Goal: Information Seeking & Learning: Learn about a topic

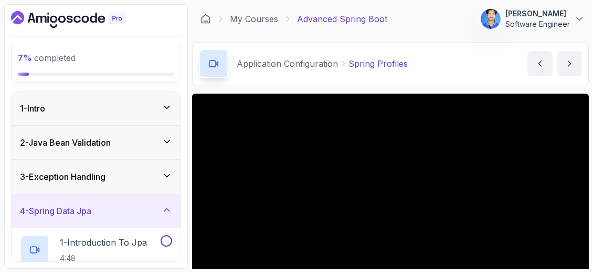
scroll to position [130, 0]
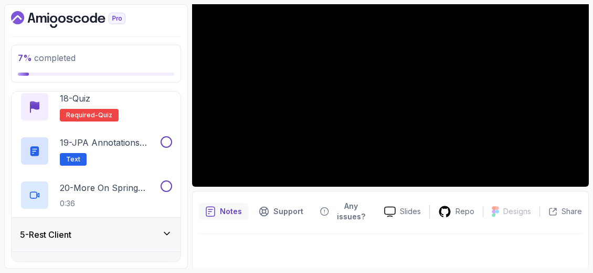
click at [172, 232] on icon at bounding box center [167, 233] width 11 height 11
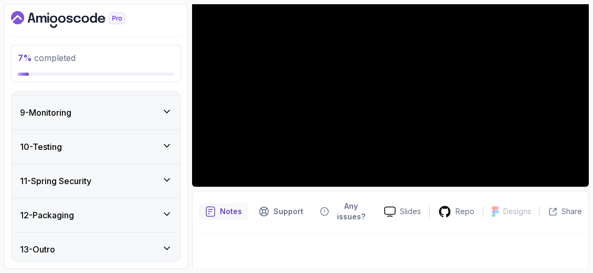
click at [170, 145] on icon at bounding box center [167, 145] width 11 height 11
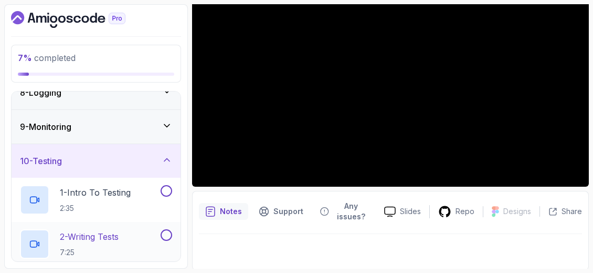
scroll to position [217, 0]
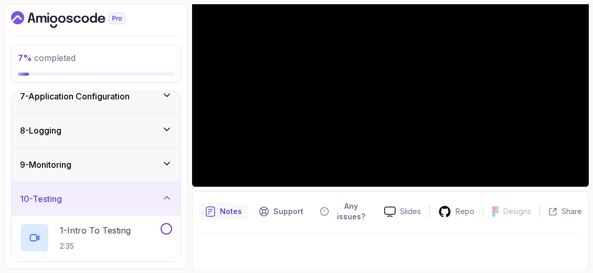
click at [160, 169] on div "9 - Monitoring" at bounding box center [96, 165] width 169 height 34
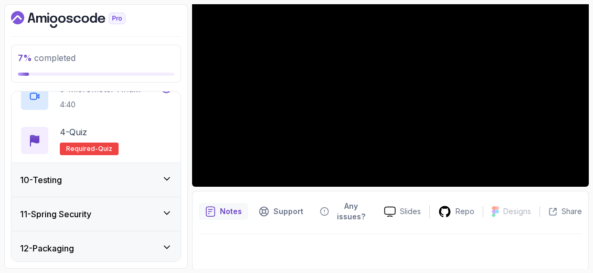
scroll to position [427, 0]
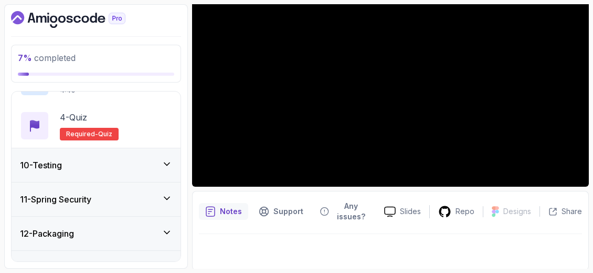
click at [161, 163] on div "10 - Testing" at bounding box center [96, 165] width 152 height 13
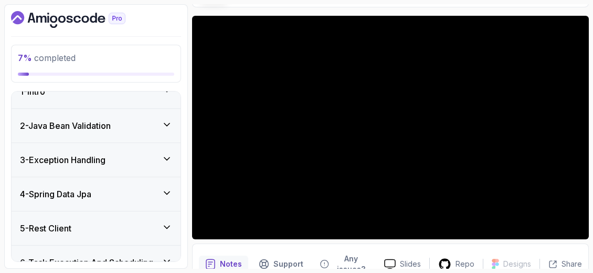
scroll to position [0, 0]
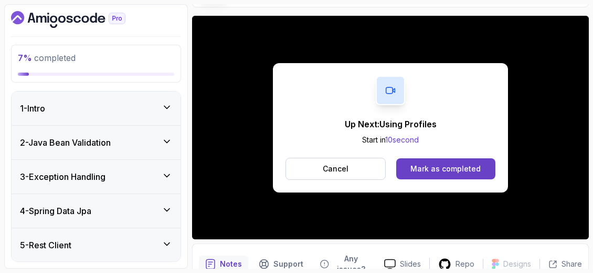
click at [159, 174] on div "3 - Exception Handling" at bounding box center [96, 176] width 152 height 13
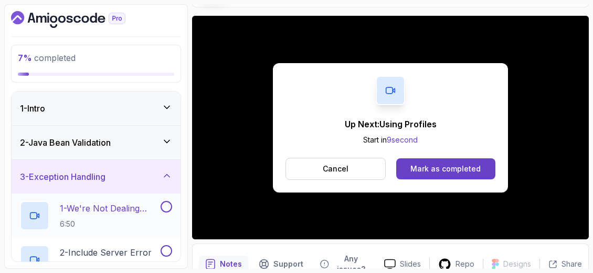
click at [136, 213] on h2 "1 - We're Not Dealing With Error Properply 6:50" at bounding box center [109, 215] width 99 height 27
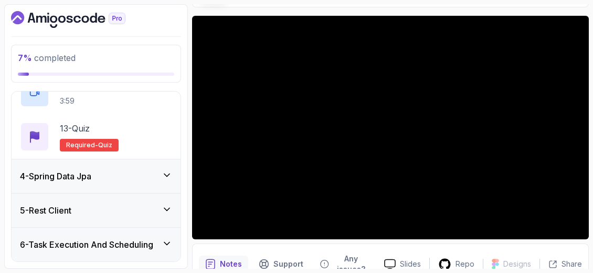
scroll to position [630, 0]
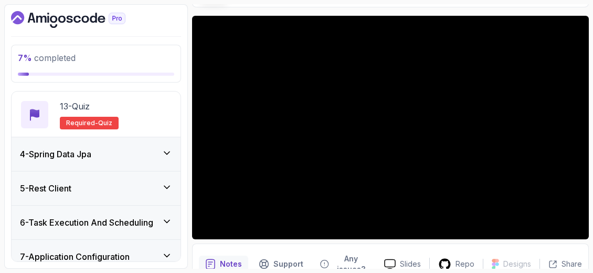
click at [165, 160] on div "4 - Spring Data Jpa" at bounding box center [96, 154] width 169 height 34
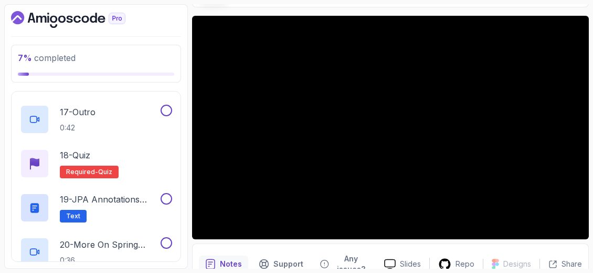
scroll to position [889, 0]
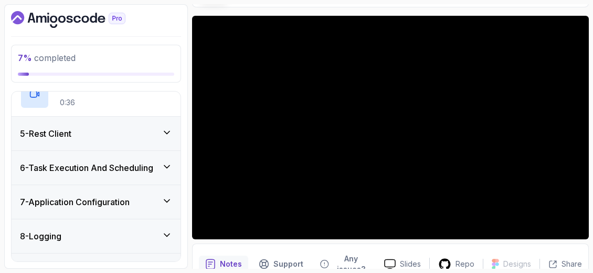
click at [161, 134] on div "5 - Rest Client" at bounding box center [96, 133] width 152 height 13
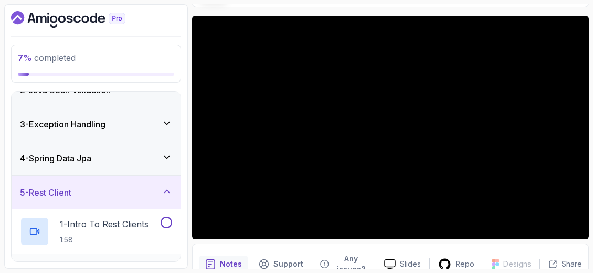
scroll to position [105, 0]
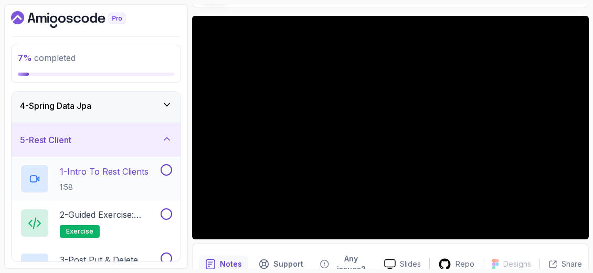
click at [123, 169] on p "1 - Intro To Rest Clients" at bounding box center [104, 171] width 89 height 13
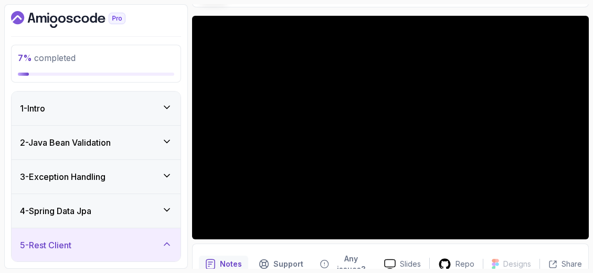
click at [168, 175] on icon at bounding box center [166, 175] width 5 height 3
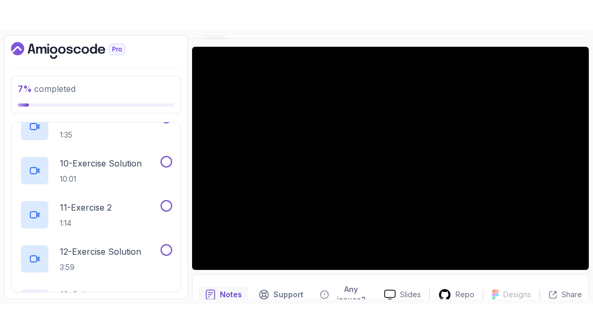
scroll to position [69, 0]
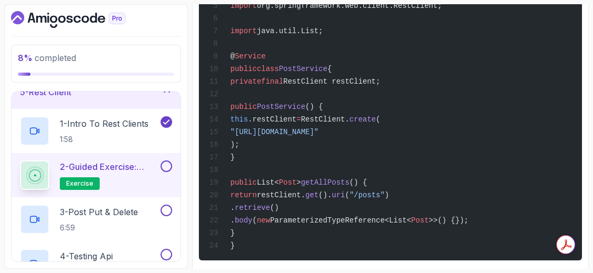
scroll to position [173, 0]
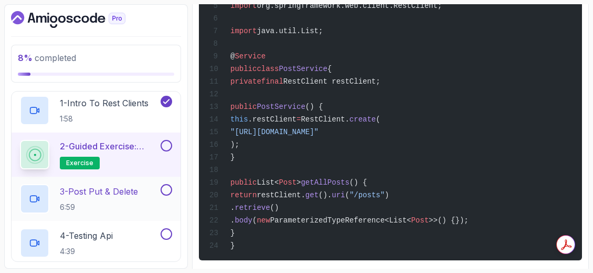
click at [121, 199] on h2 "3 - Post Put & Delete 6:59" at bounding box center [99, 198] width 78 height 27
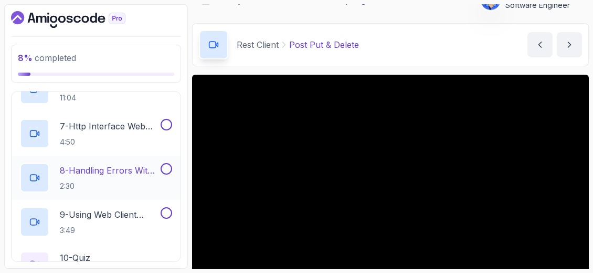
scroll to position [463, 0]
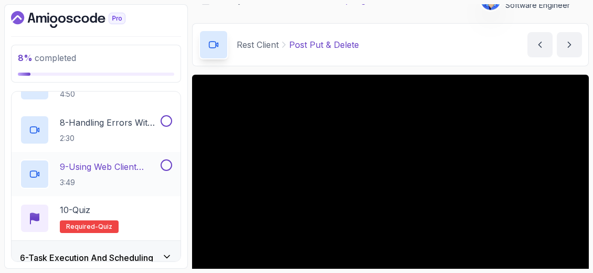
click at [150, 163] on p "9 - Using Web Client Directly" at bounding box center [109, 166] width 99 height 13
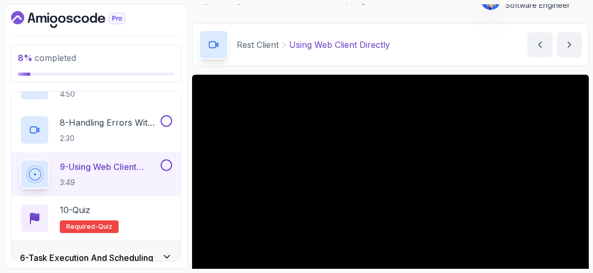
scroll to position [71, 0]
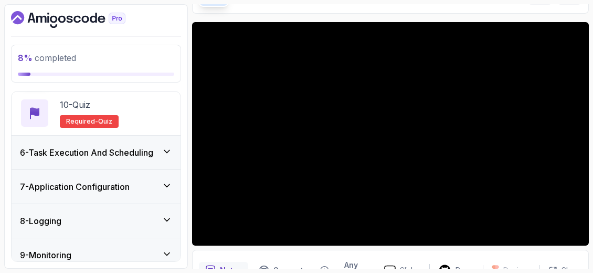
click at [151, 159] on div "6 - Task Execution And Scheduling" at bounding box center [96, 152] width 169 height 34
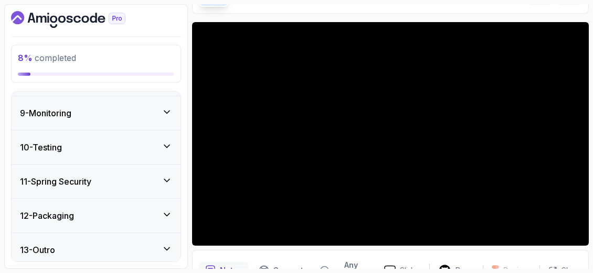
scroll to position [534, 0]
click at [163, 214] on icon at bounding box center [167, 213] width 11 height 11
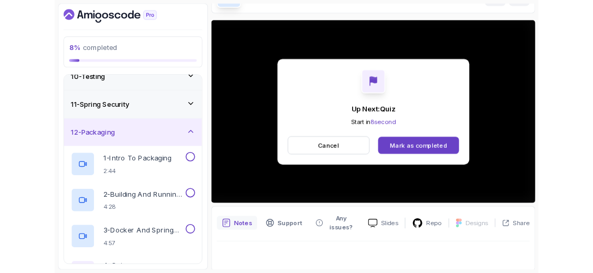
scroll to position [71, 0]
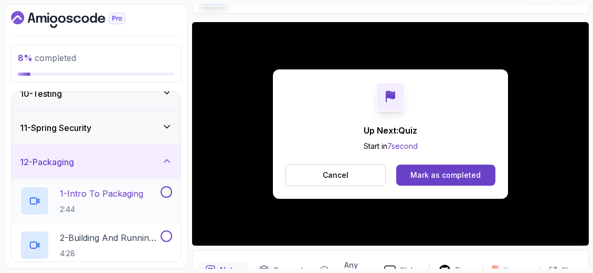
click at [141, 204] on p "2:44" at bounding box center [102, 209] width 84 height 11
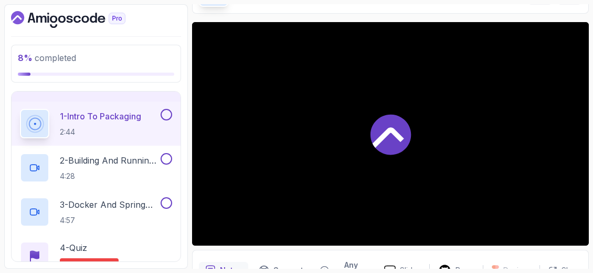
scroll to position [427, 0]
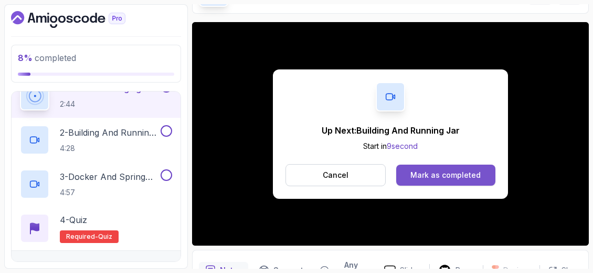
click at [434, 181] on button "Mark as completed" at bounding box center [445, 174] width 99 height 21
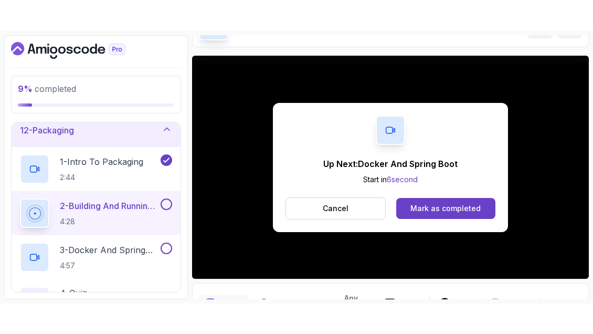
scroll to position [71, 0]
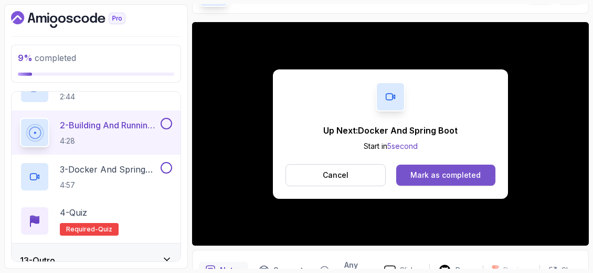
click at [457, 182] on button "Mark as completed" at bounding box center [445, 174] width 99 height 21
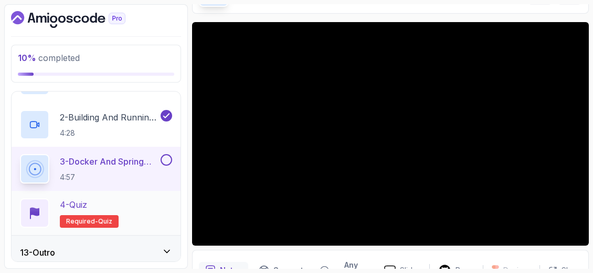
scroll to position [445, 0]
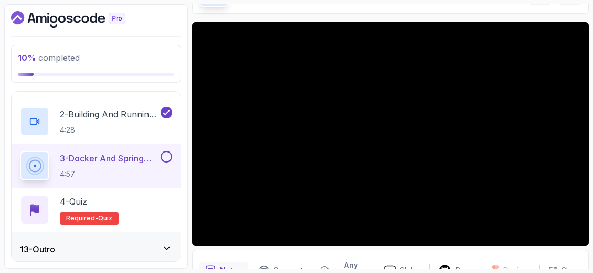
click at [155, 249] on div "13 - Outro" at bounding box center [96, 249] width 152 height 13
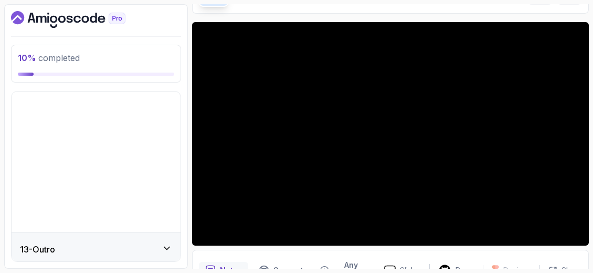
scroll to position [269, 0]
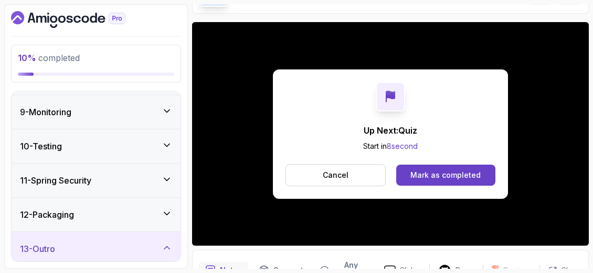
click at [166, 183] on div "11 - Spring Security" at bounding box center [96, 180] width 152 height 13
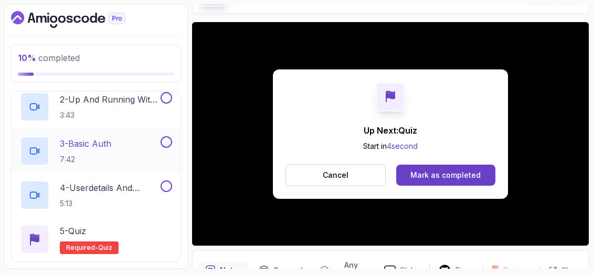
scroll to position [427, 0]
click at [157, 150] on div "3 - Basic Auth 7:42" at bounding box center [89, 149] width 139 height 29
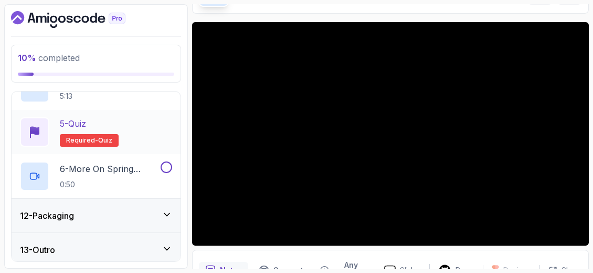
scroll to position [534, 0]
click at [174, 246] on div "13 - Outro" at bounding box center [96, 249] width 169 height 34
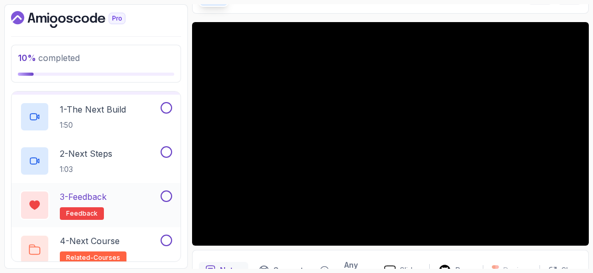
scroll to position [445, 0]
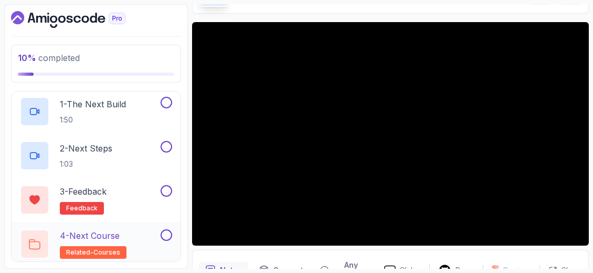
click at [164, 232] on button at bounding box center [167, 235] width 12 height 12
click at [169, 229] on icon at bounding box center [166, 234] width 9 height 11
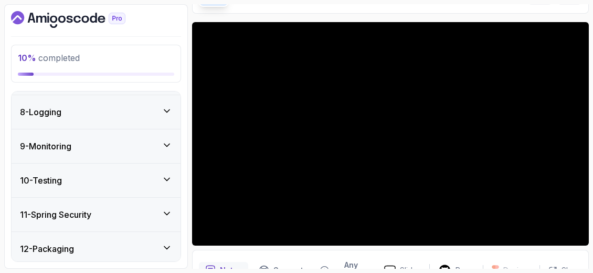
scroll to position [288, 0]
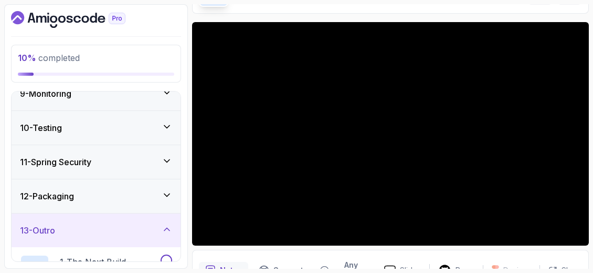
click at [171, 156] on icon at bounding box center [167, 160] width 11 height 11
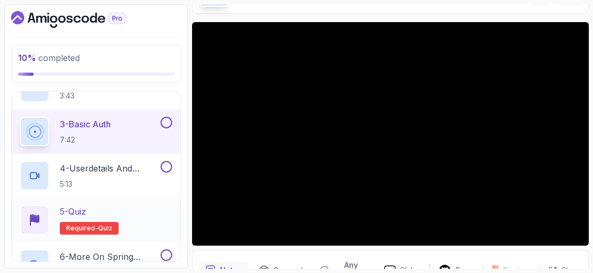
scroll to position [534, 0]
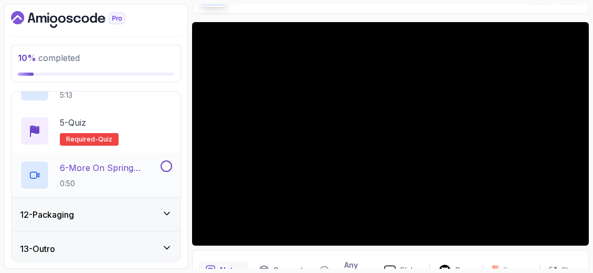
click at [143, 178] on p "0:50" at bounding box center [109, 183] width 99 height 11
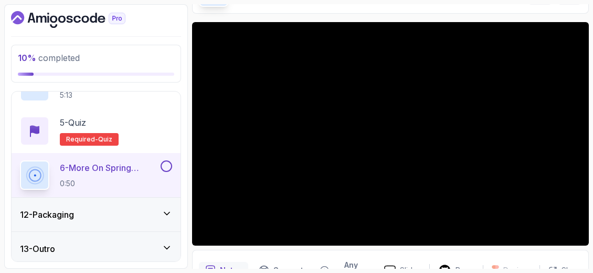
click at [165, 247] on icon at bounding box center [167, 247] width 11 height 11
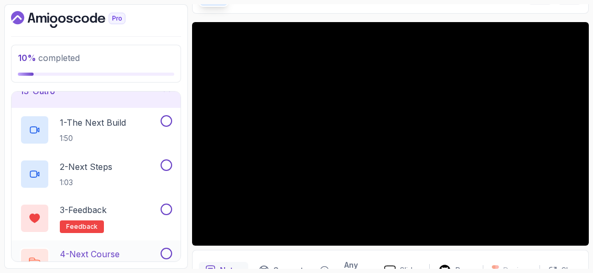
scroll to position [445, 0]
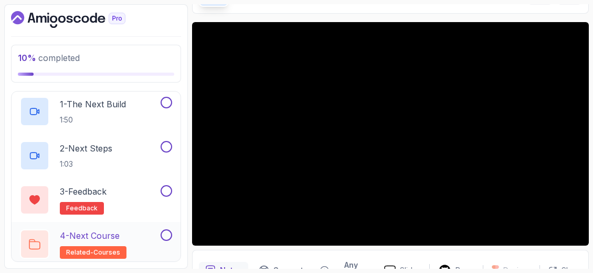
click at [128, 236] on div "4 - Next Course related-courses" at bounding box center [89, 243] width 139 height 29
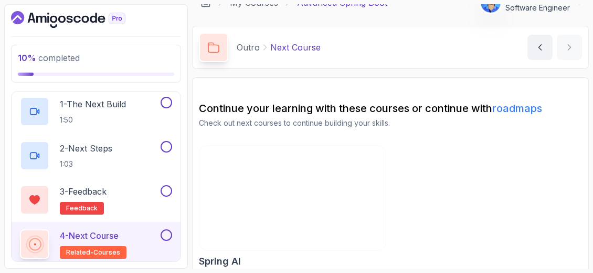
scroll to position [25, 0]
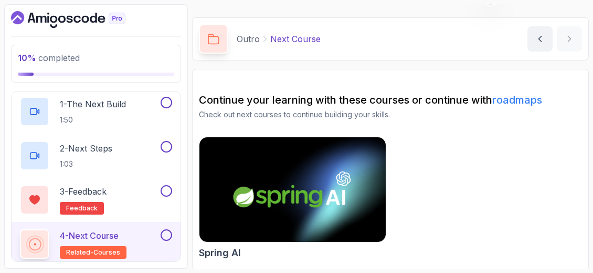
click at [520, 101] on link "roadmaps" at bounding box center [518, 99] width 50 height 13
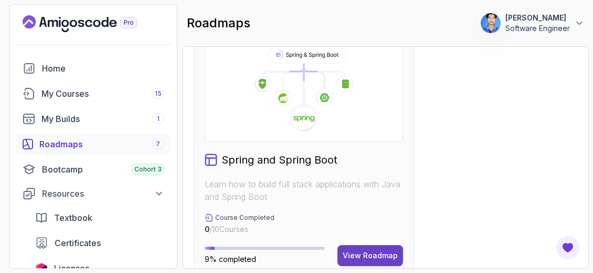
scroll to position [893, 0]
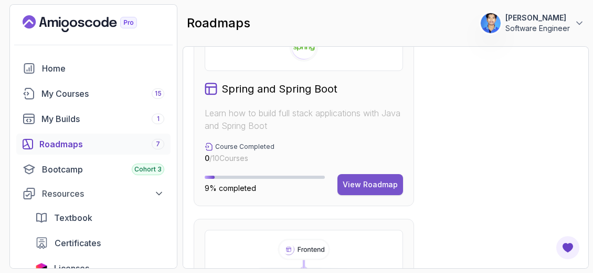
click at [396, 174] on button "View Roadmap" at bounding box center [371, 184] width 66 height 21
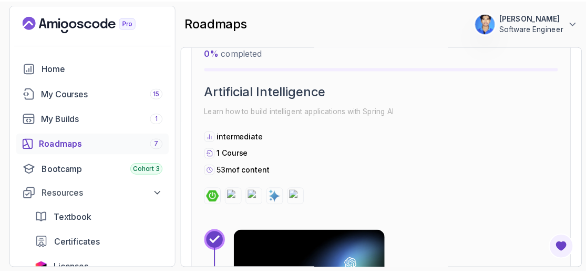
scroll to position [1923, 0]
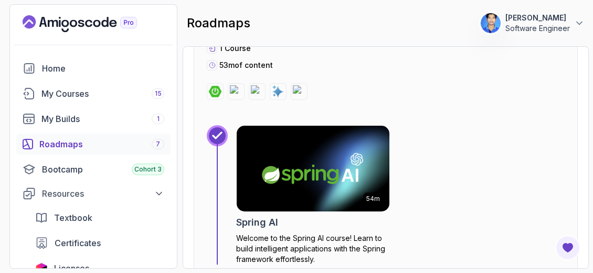
click at [314, 154] on img at bounding box center [313, 168] width 161 height 90
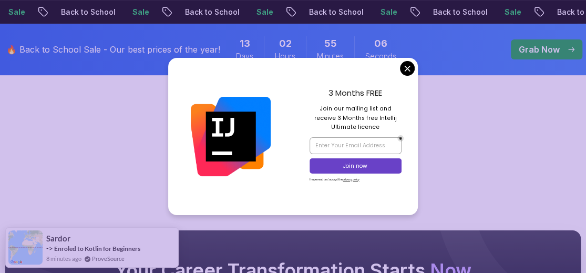
scroll to position [158, 0]
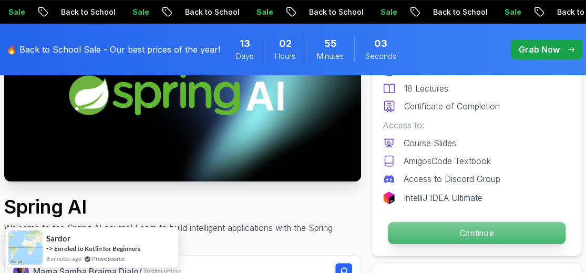
click at [471, 226] on p "Continue" at bounding box center [477, 233] width 178 height 22
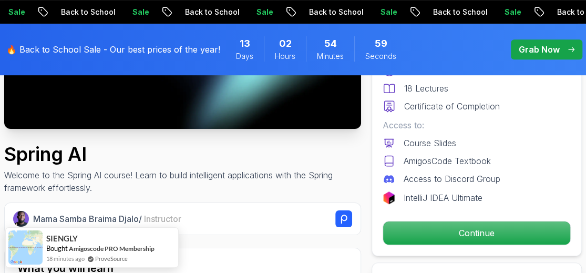
scroll to position [105, 0]
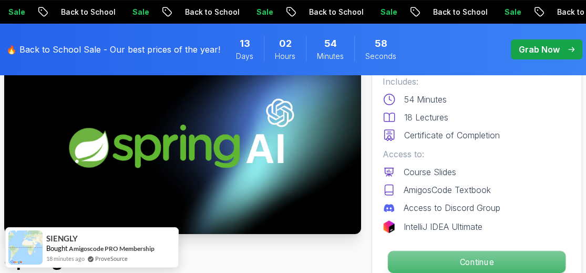
click at [463, 259] on p "Continue" at bounding box center [477, 262] width 178 height 22
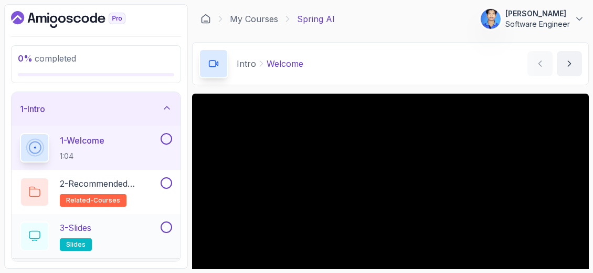
scroll to position [63, 0]
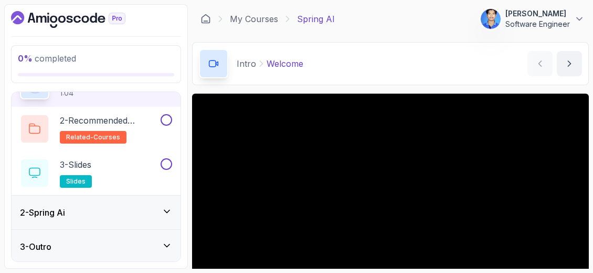
click at [150, 212] on div "2 - Spring Ai" at bounding box center [96, 212] width 152 height 13
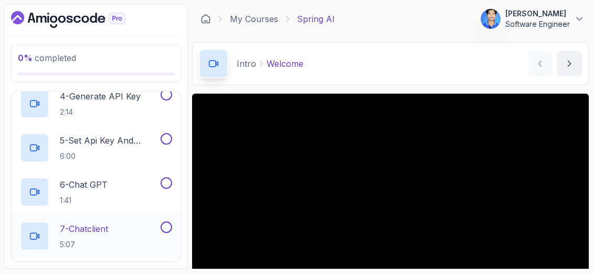
scroll to position [263, 0]
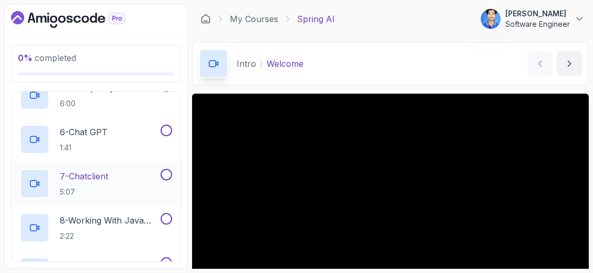
click at [108, 178] on p "7 - Chatclient" at bounding box center [84, 176] width 48 height 13
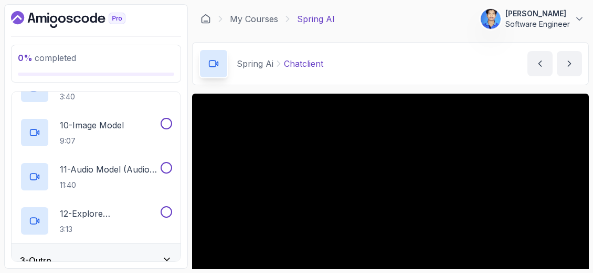
scroll to position [460, 0]
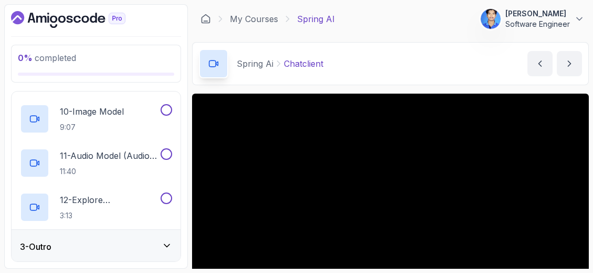
click at [150, 242] on div "3 - Outro" at bounding box center [96, 246] width 152 height 13
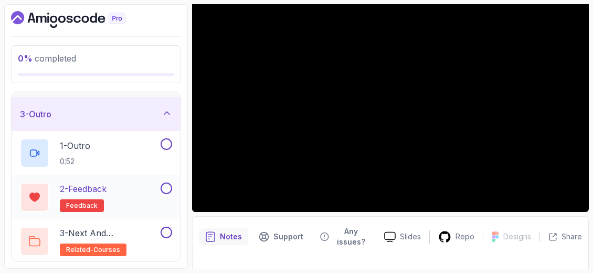
scroll to position [0, 0]
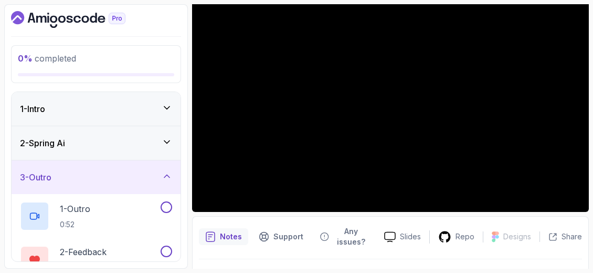
click at [163, 143] on icon at bounding box center [167, 142] width 11 height 11
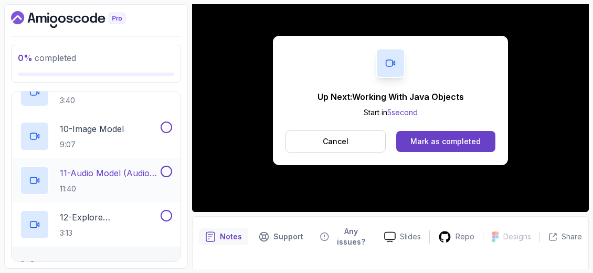
scroll to position [460, 0]
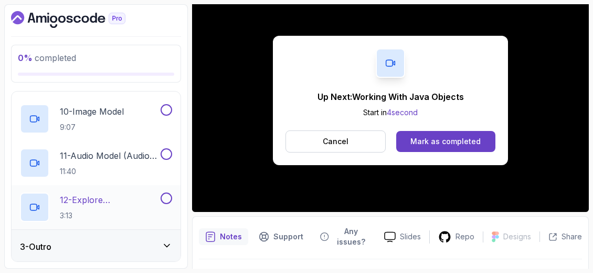
click at [112, 201] on p "12 - Explore Documentation" at bounding box center [109, 199] width 99 height 13
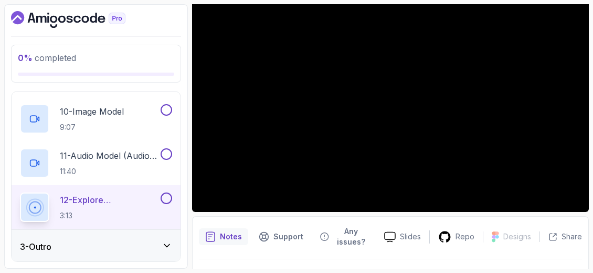
click at [175, 248] on div "3 - Outro" at bounding box center [96, 246] width 169 height 34
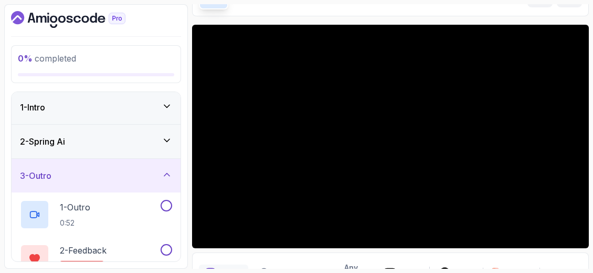
scroll to position [105, 0]
